Goal: Information Seeking & Learning: Find specific fact

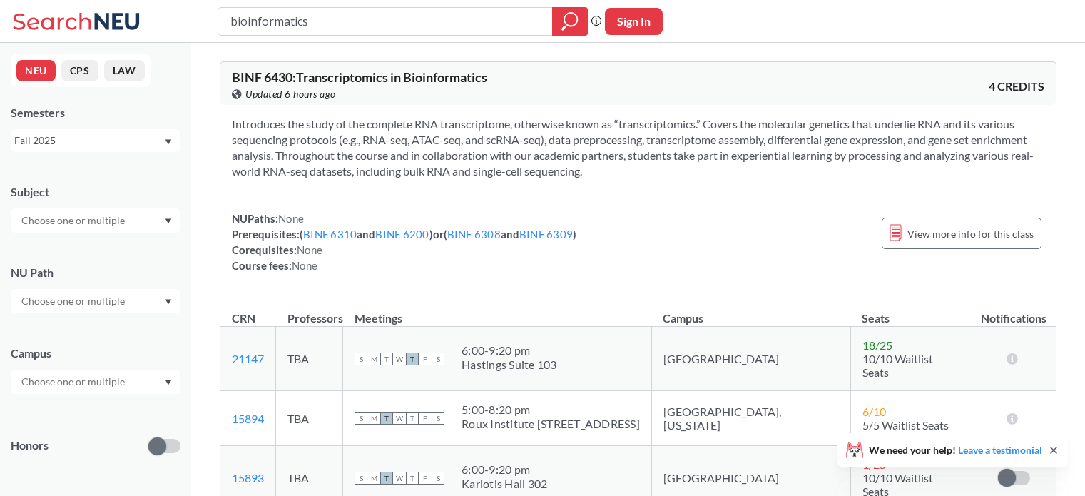
scroll to position [2459, 0]
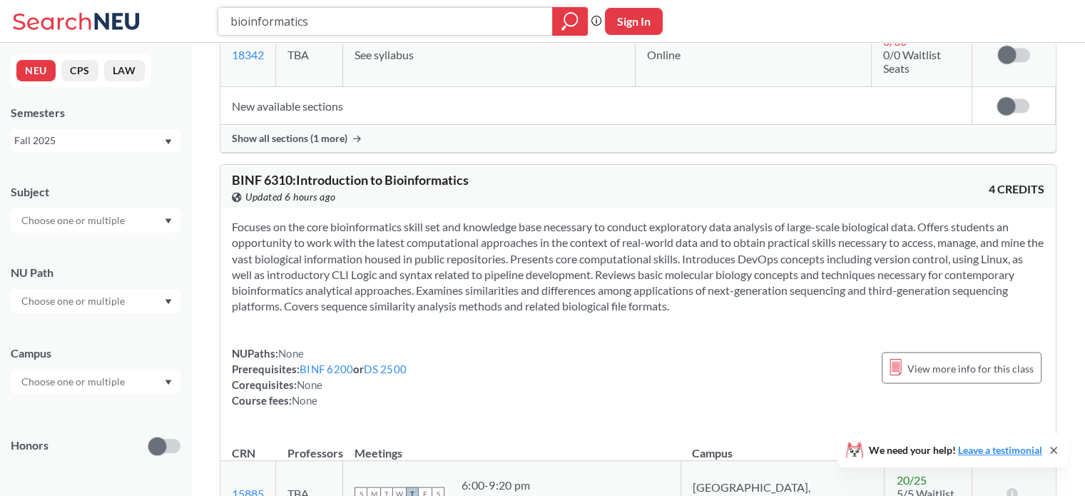
click at [259, 15] on input "bioinformatics" at bounding box center [385, 21] width 313 height 24
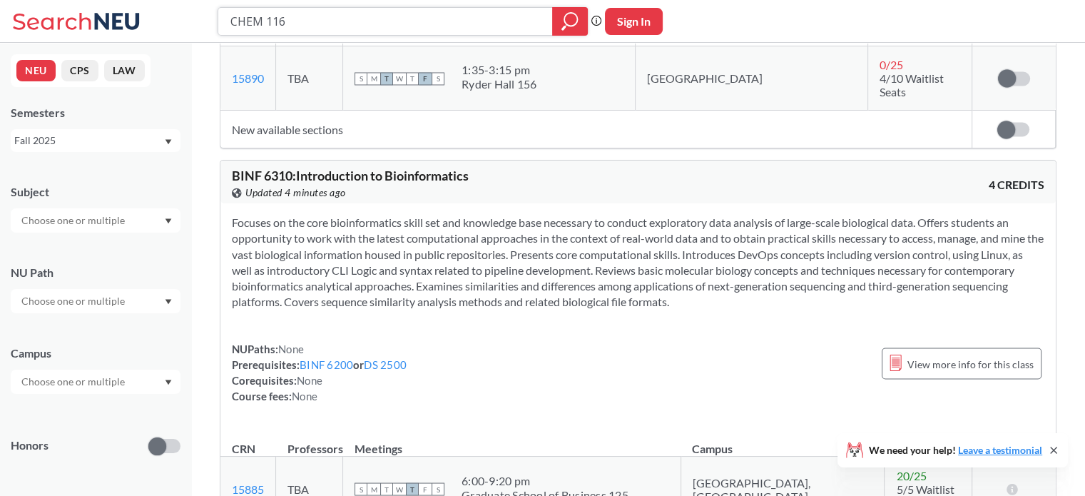
type input "CHEM 1161"
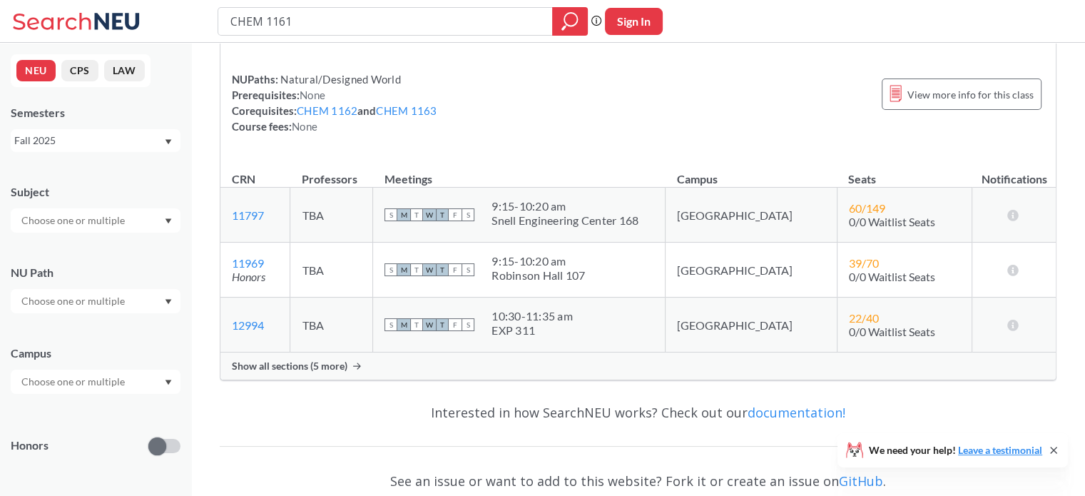
scroll to position [149, 0]
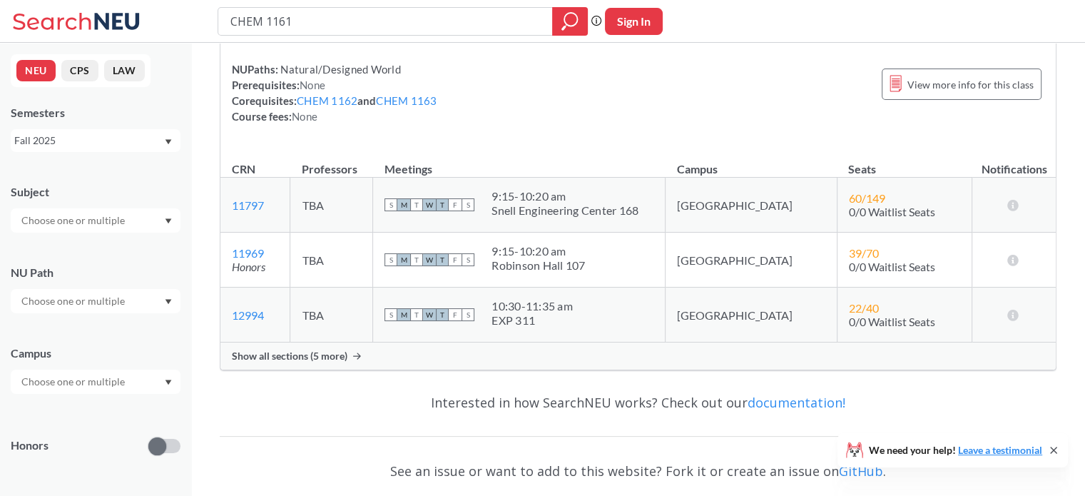
click at [276, 351] on span "Show all sections (5 more)" at bounding box center [290, 355] width 116 height 13
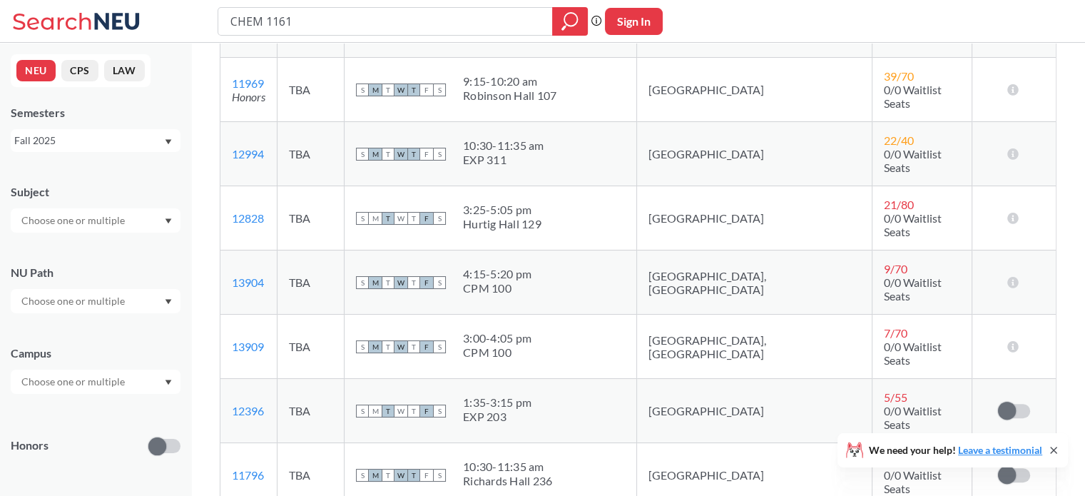
scroll to position [332, 0]
drag, startPoint x: 278, startPoint y: 238, endPoint x: 231, endPoint y: 239, distance: 47.1
click at [231, 252] on td "13904 View this section on Banner." at bounding box center [248, 284] width 57 height 64
copy link "13904"
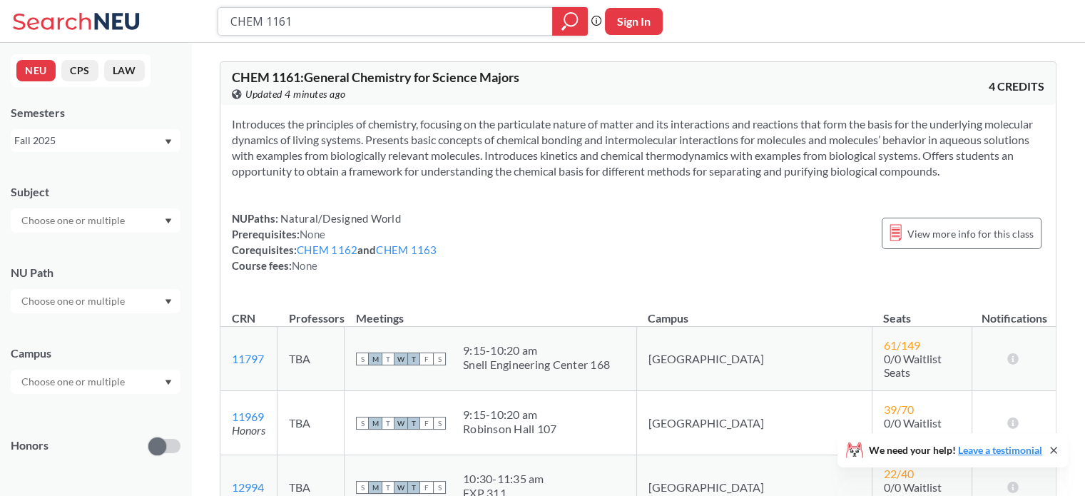
click at [322, 21] on input "CHEM 1161" at bounding box center [385, 21] width 313 height 24
type input "CHEM 1163"
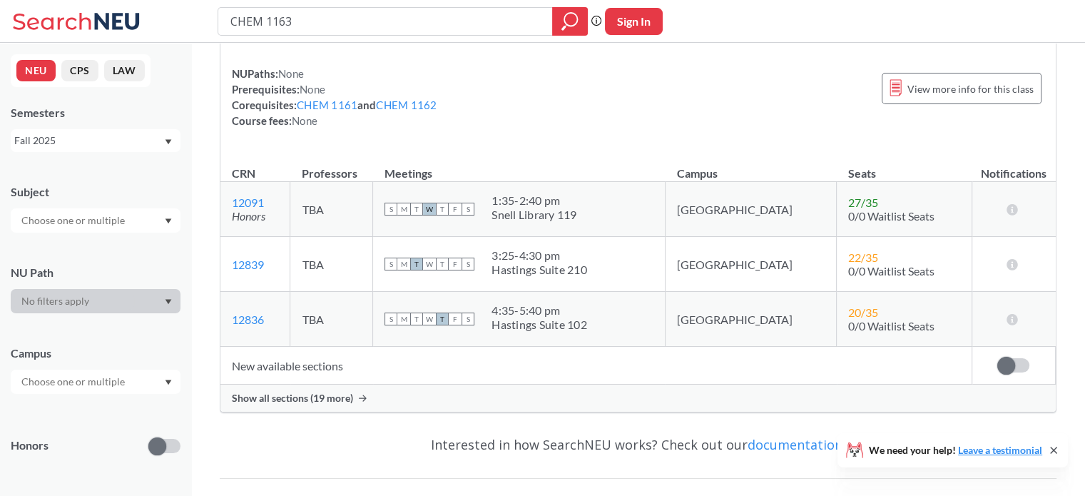
scroll to position [115, 0]
click at [350, 396] on span "Show all sections (19 more)" at bounding box center [292, 396] width 121 height 13
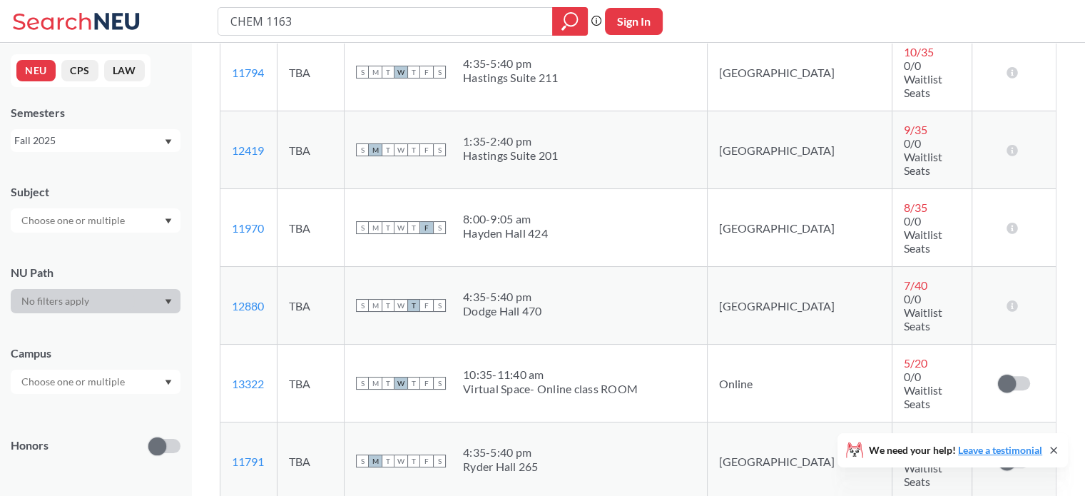
scroll to position [956, 0]
